Goal: Task Accomplishment & Management: Complete application form

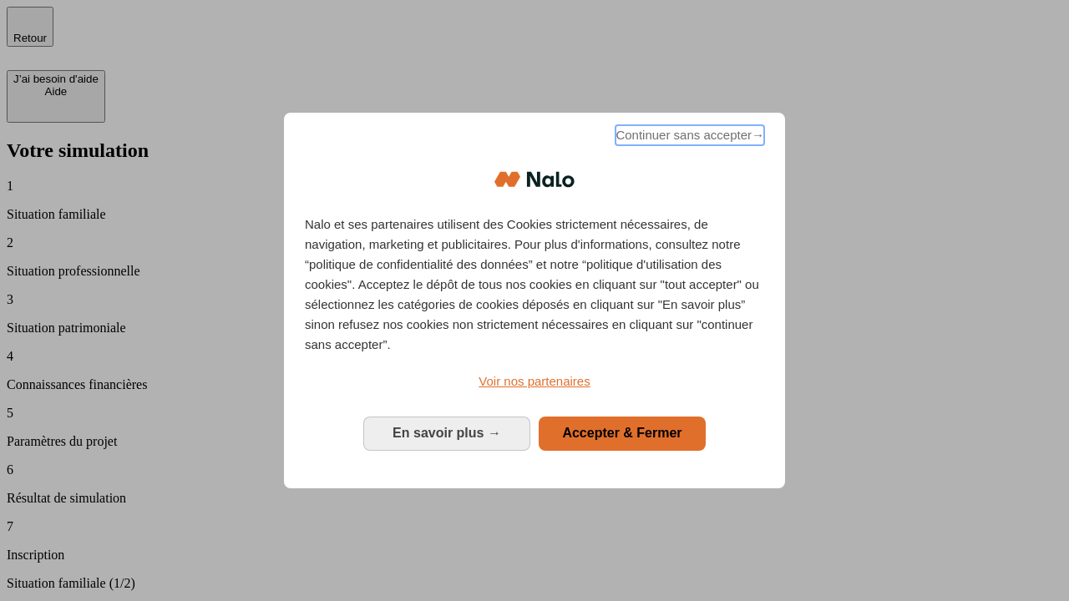
click at [688, 138] on span "Continuer sans accepter →" at bounding box center [689, 135] width 149 height 20
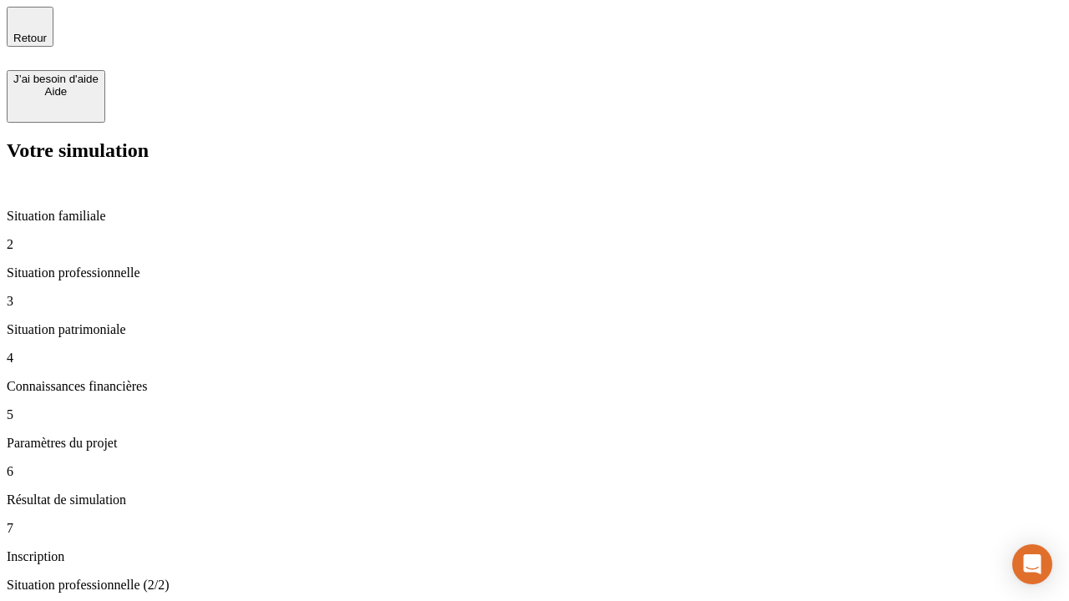
type input "70 000"
type input "1 000"
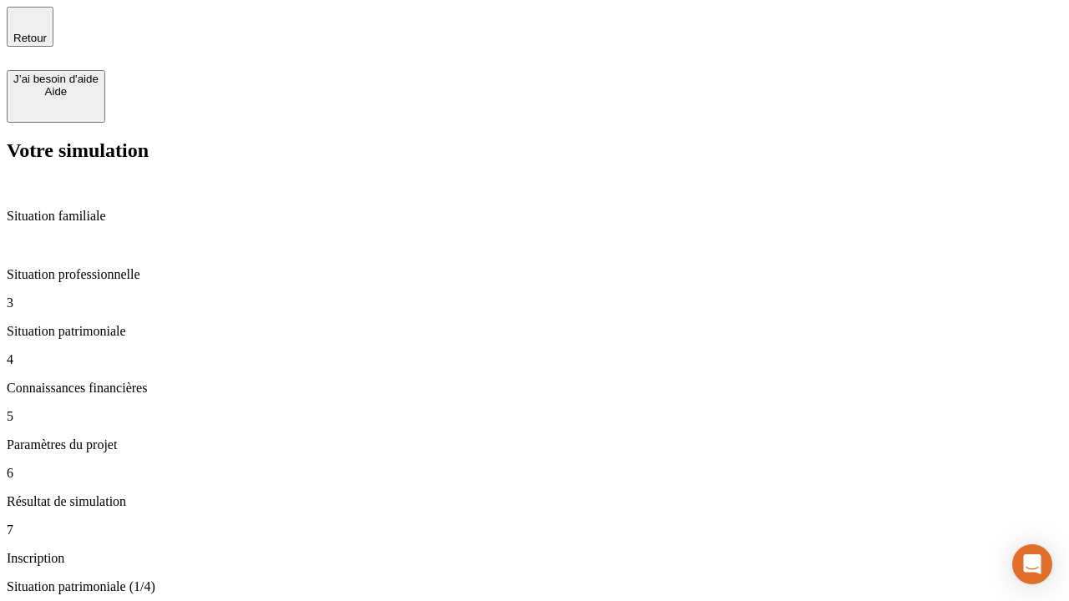
type input "800"
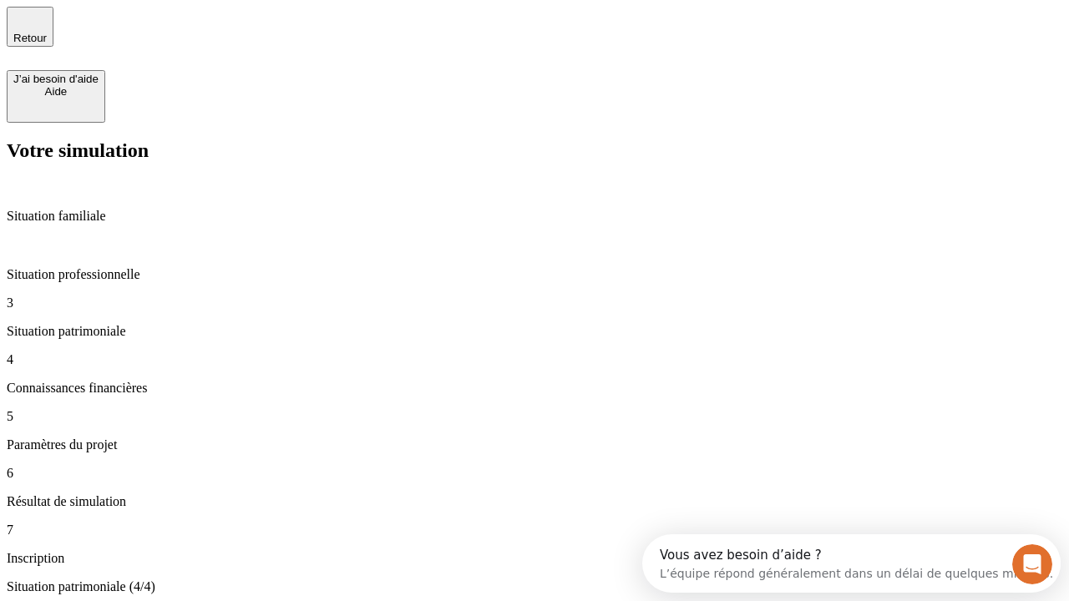
type input "6"
type input "400"
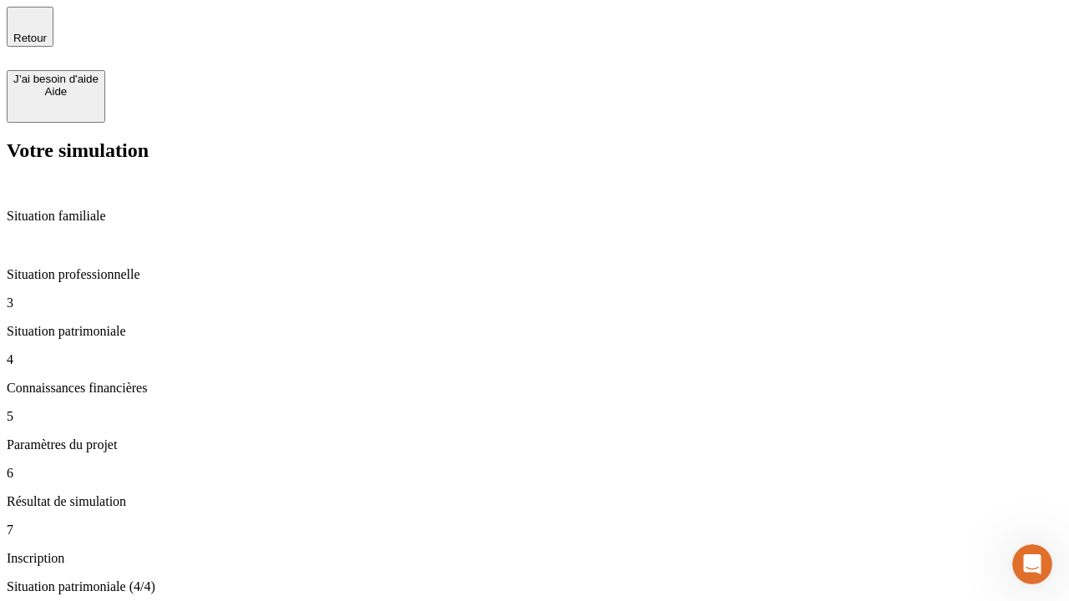
type input "3"
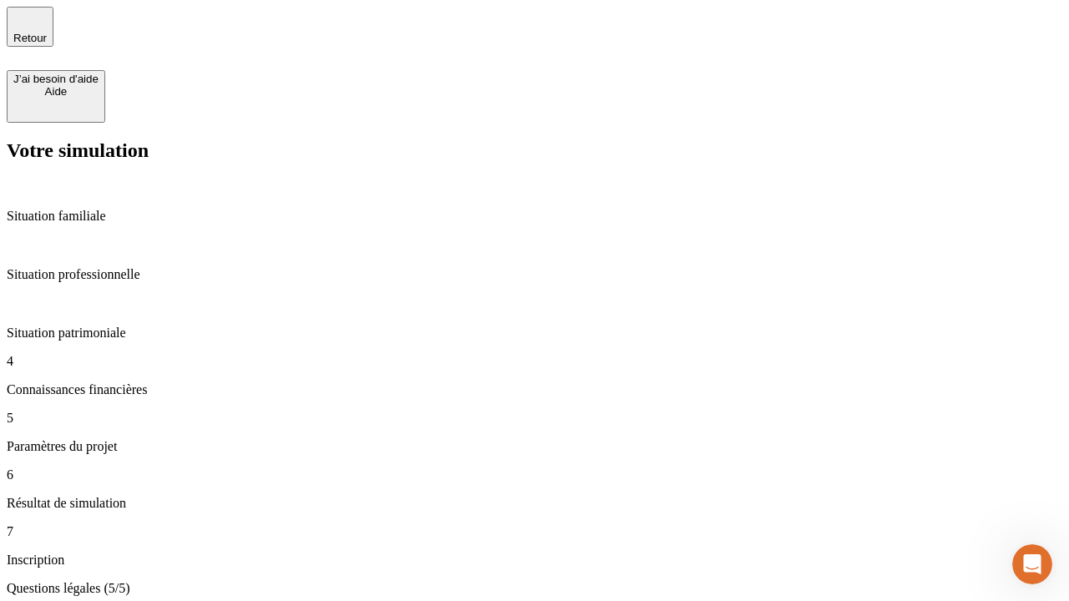
type input "35"
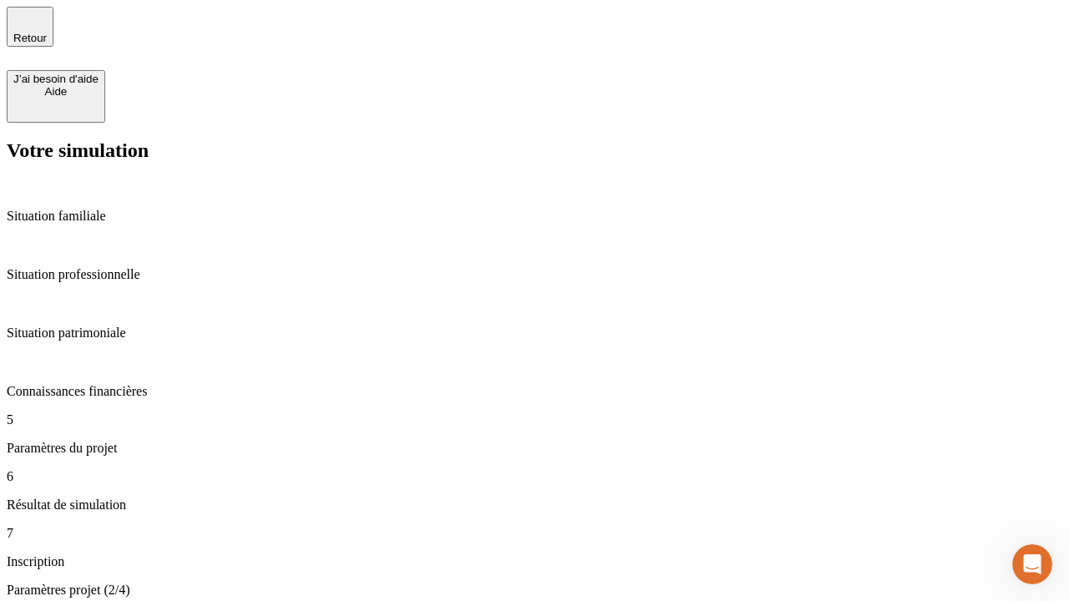
type input "500"
type input "640"
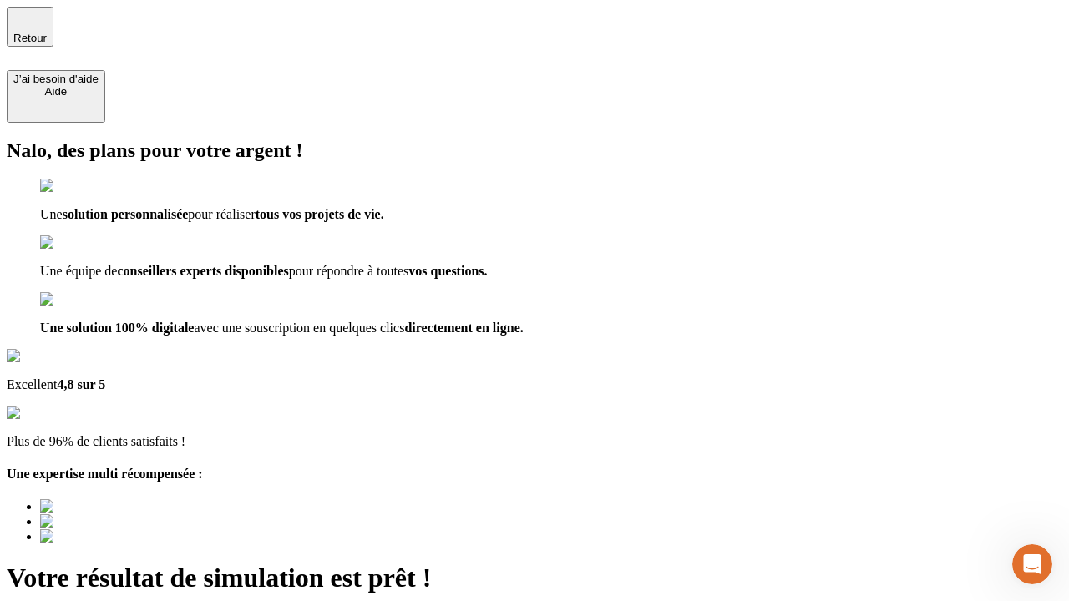
type input "[EMAIL_ADDRESS][DOMAIN_NAME]"
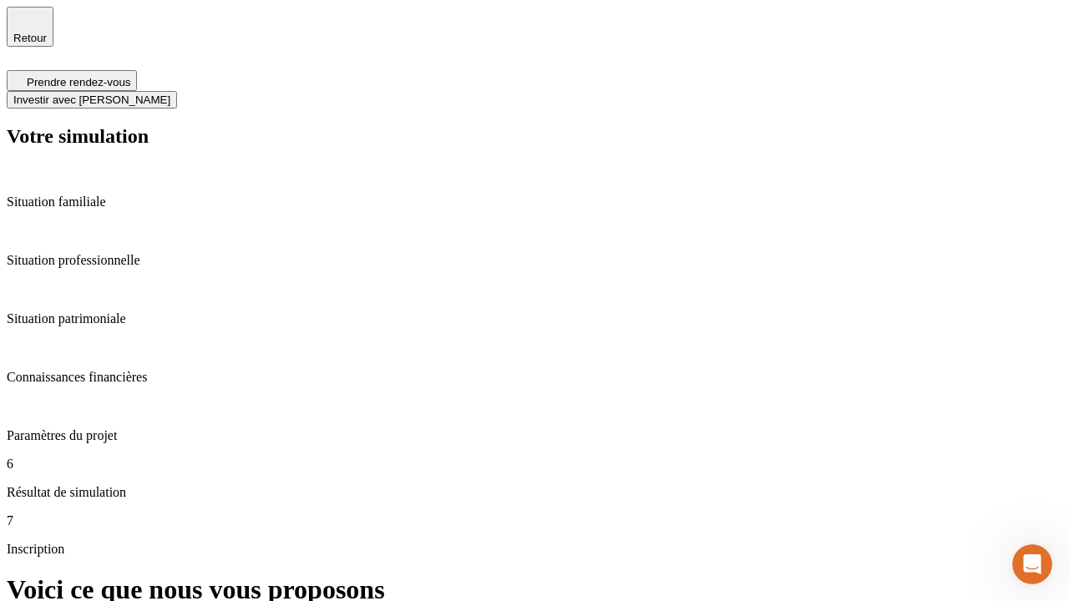
click at [170, 94] on span "Investir avec [PERSON_NAME]" at bounding box center [91, 100] width 157 height 13
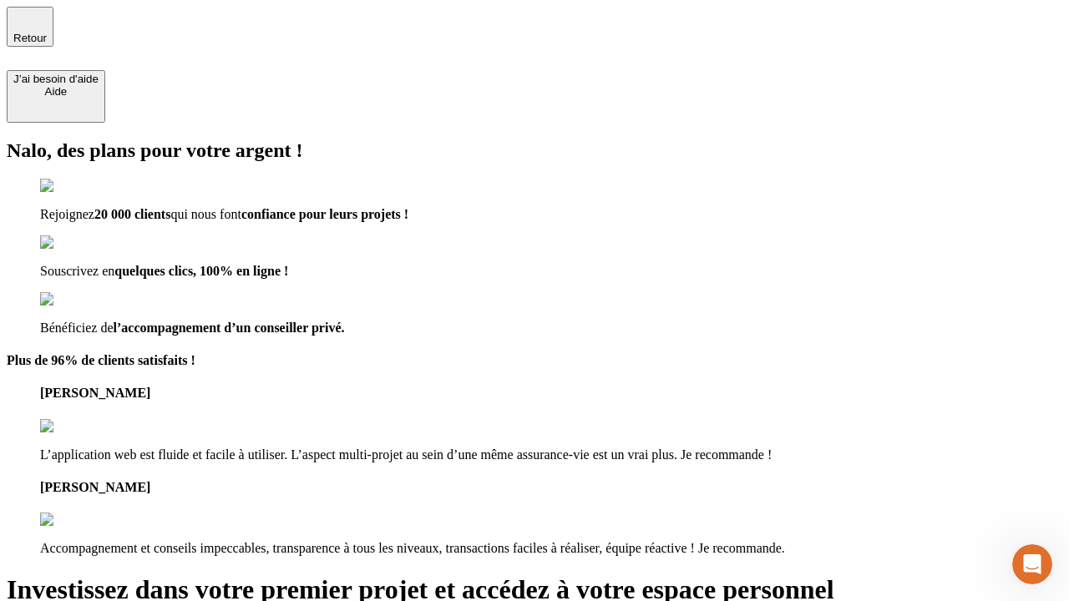
type input "[EMAIL_ADDRESS][DOMAIN_NAME]"
